Goal: Find specific page/section: Find specific page/section

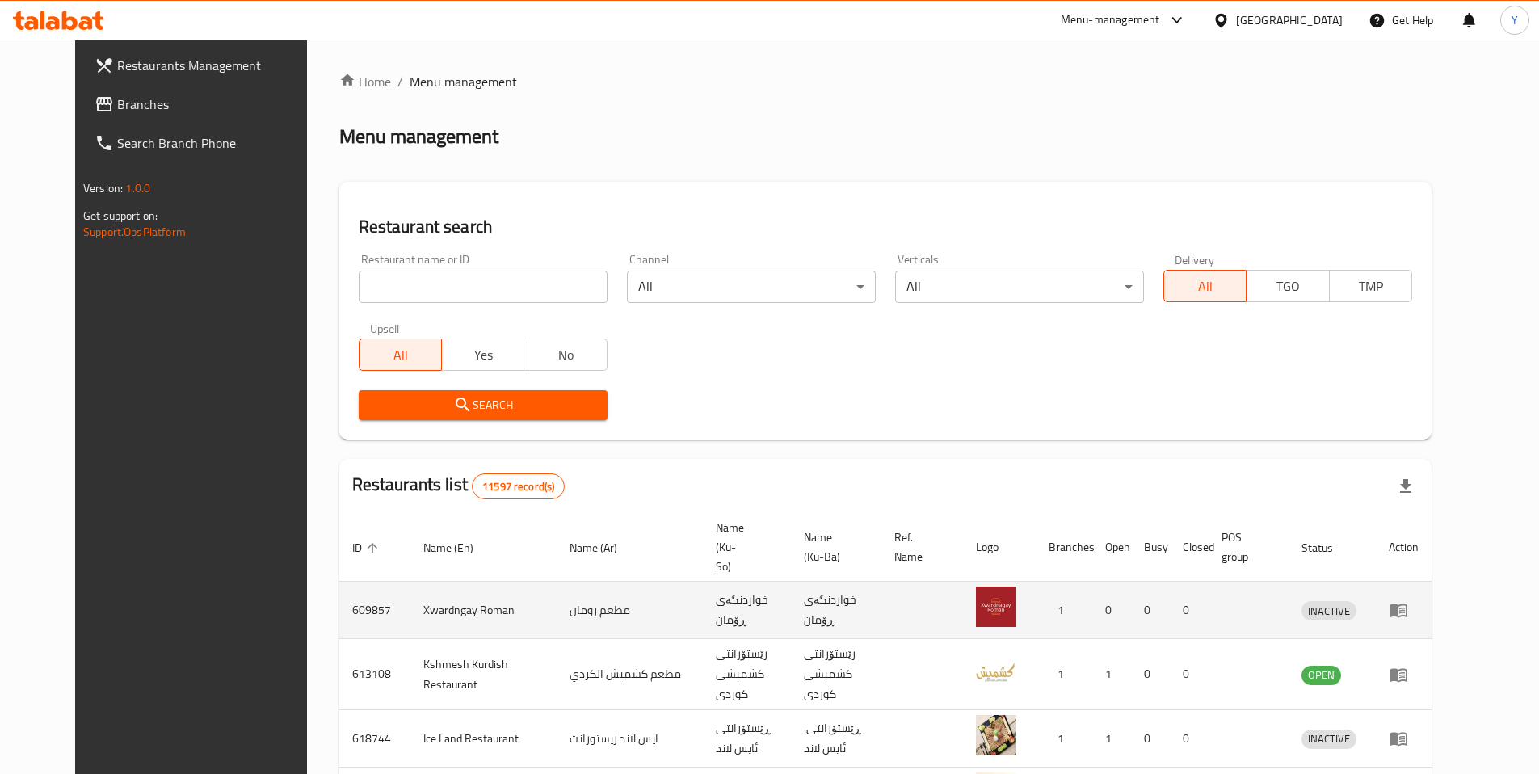
click at [339, 591] on td "609857" at bounding box center [374, 610] width 71 height 57
copy td "609857"
click at [339, 587] on td "609857" at bounding box center [374, 610] width 71 height 57
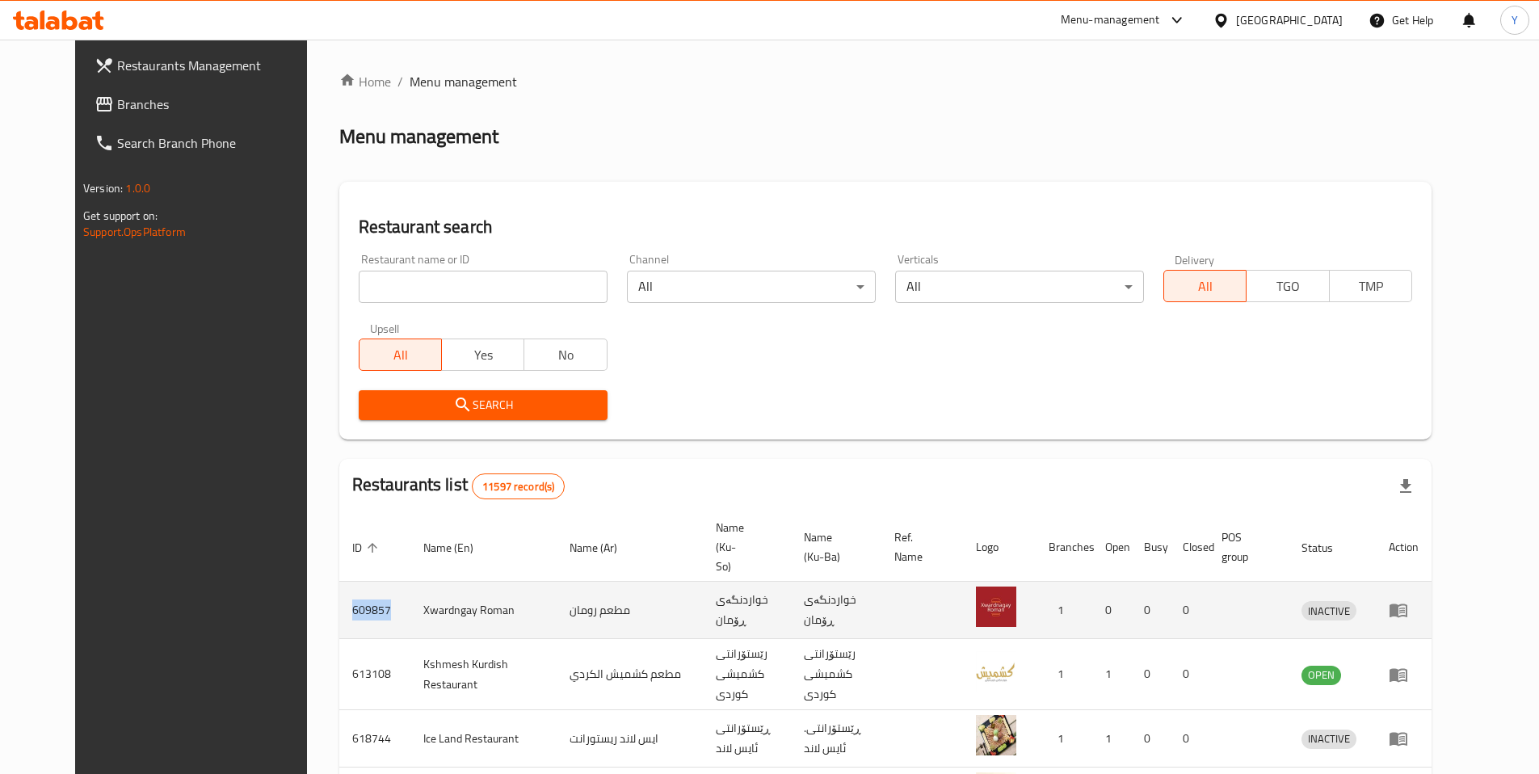
copy td "609857"
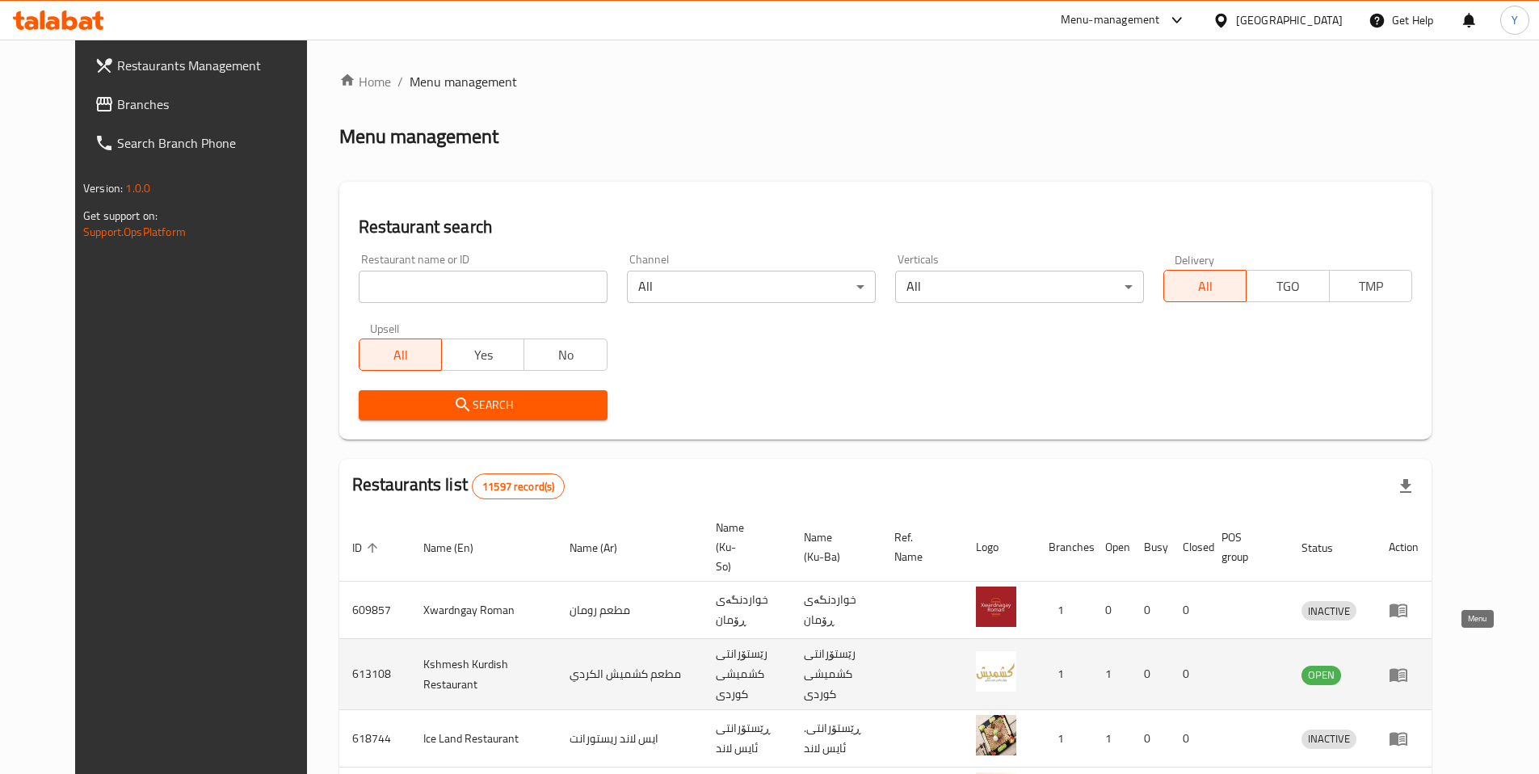
click at [1407, 668] on icon "enhanced table" at bounding box center [1399, 675] width 18 height 14
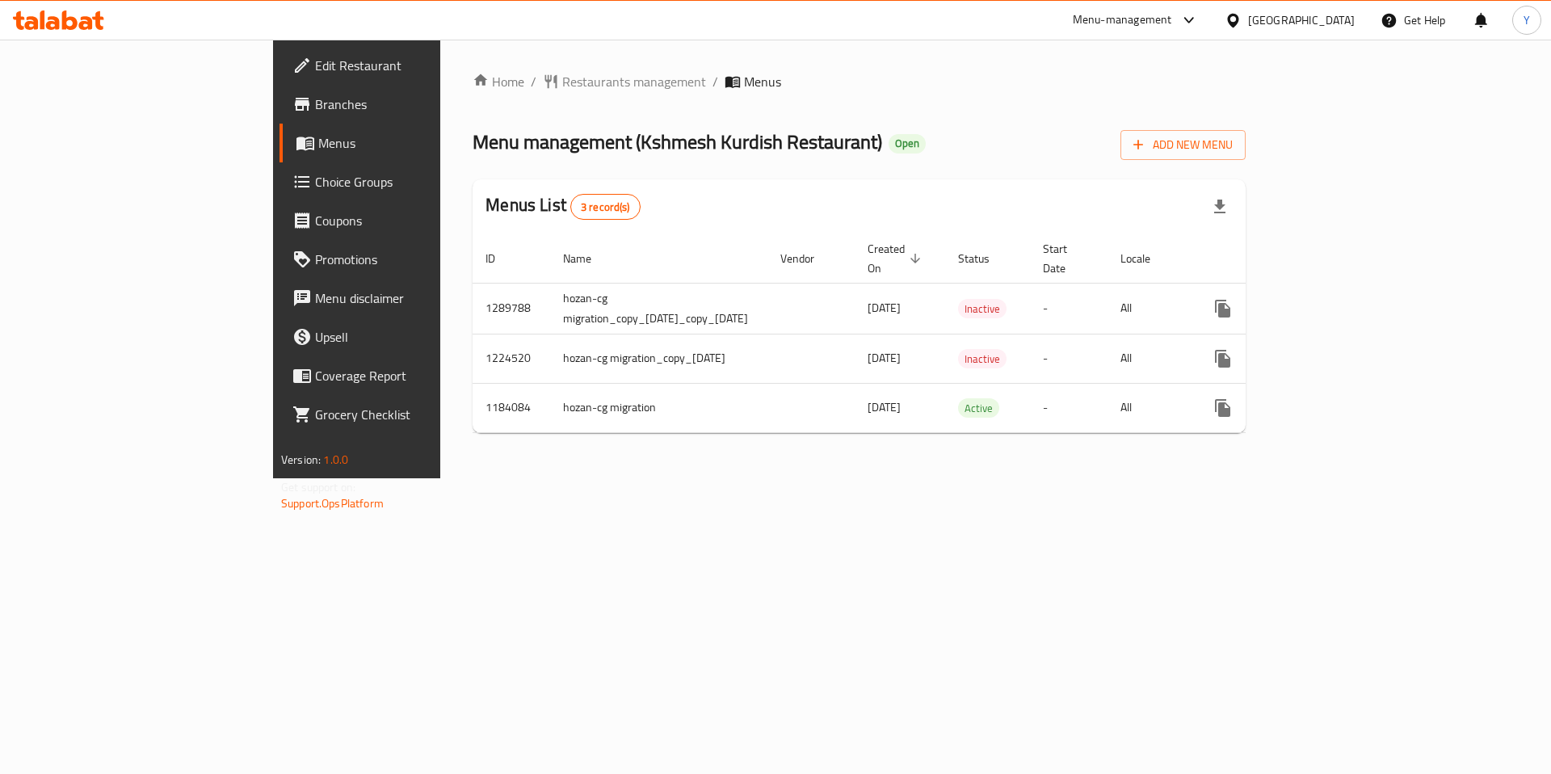
click at [315, 106] on span "Branches" at bounding box center [417, 104] width 204 height 19
